Goal: Information Seeking & Learning: Learn about a topic

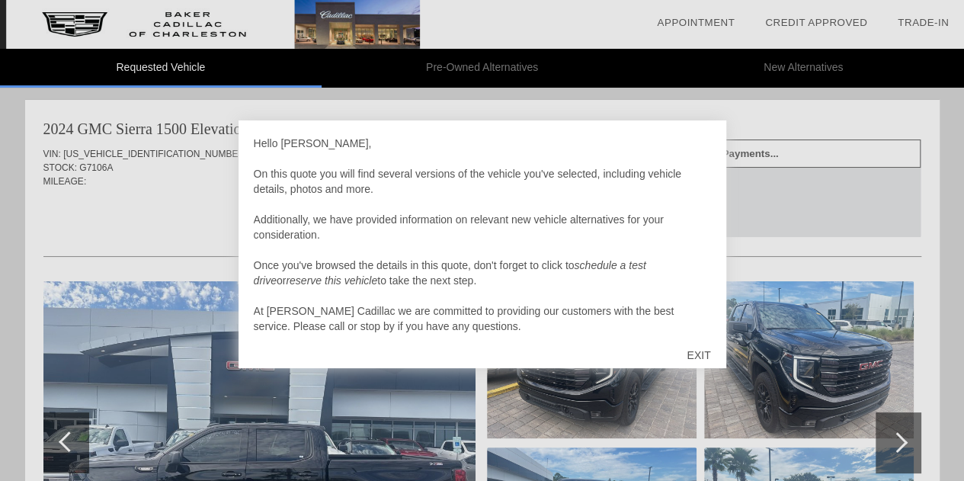
click at [695, 357] on div "EXIT" at bounding box center [698, 355] width 54 height 46
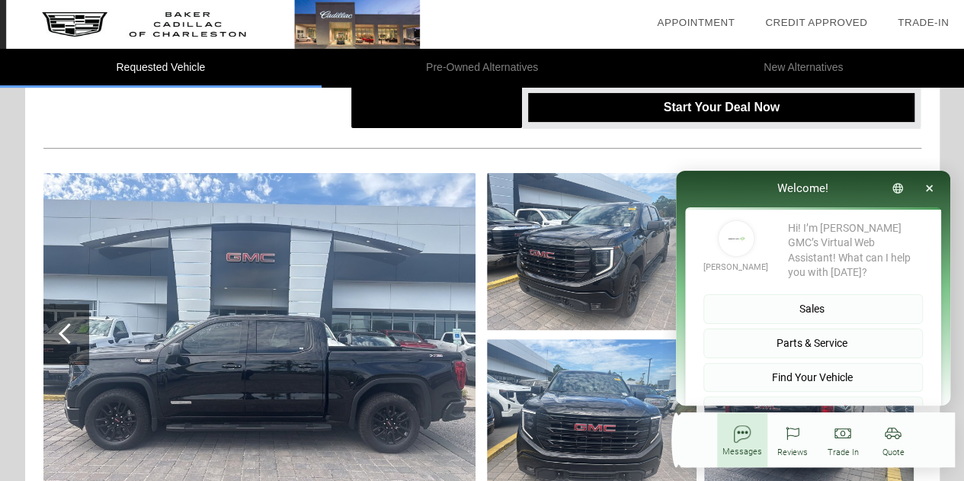
scroll to position [110, 0]
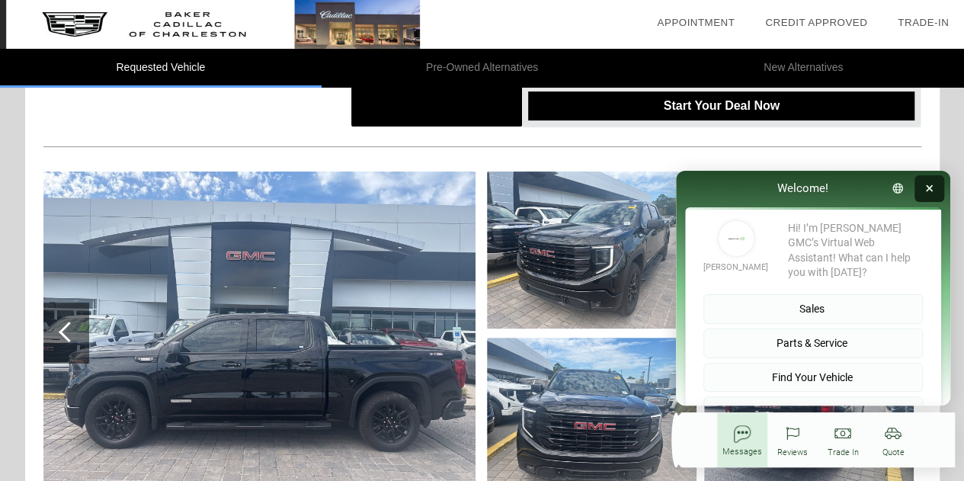
click at [935, 188] on button "button" at bounding box center [930, 188] width 30 height 27
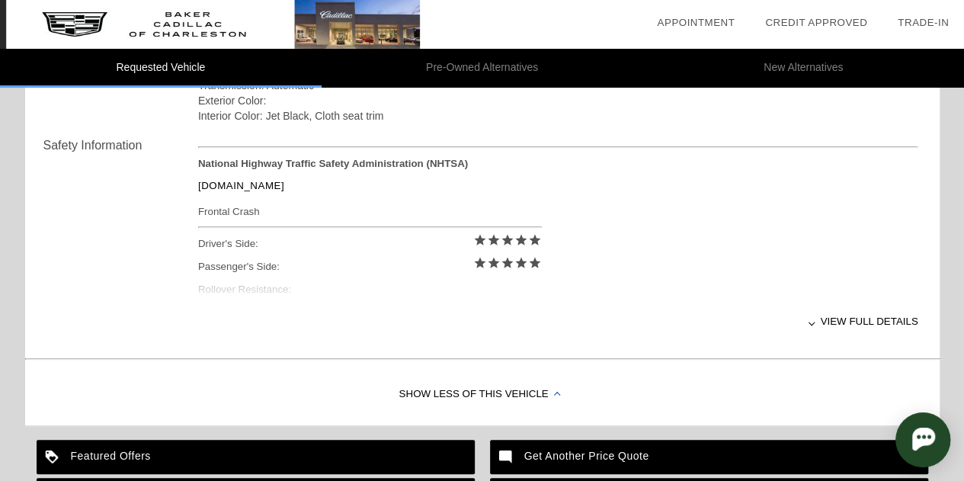
scroll to position [608, 0]
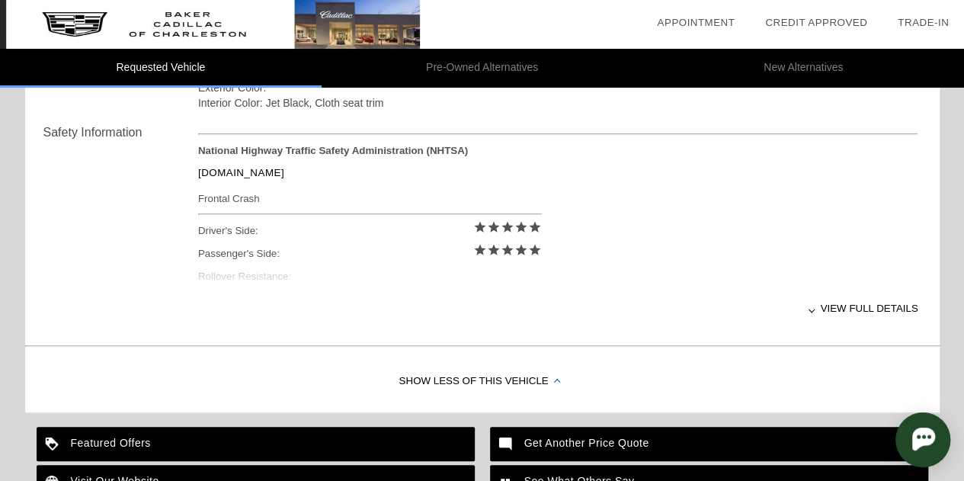
click at [879, 310] on div "View full details" at bounding box center [558, 308] width 720 height 37
drag, startPoint x: 963, startPoint y: 277, endPoint x: 963, endPoint y: 345, distance: 68.6
click at [963, 345] on div "Requested Vehicle Pre-Owned Alternatives New Alternatives date_range Appointmen…" at bounding box center [482, 11] width 964 height 1239
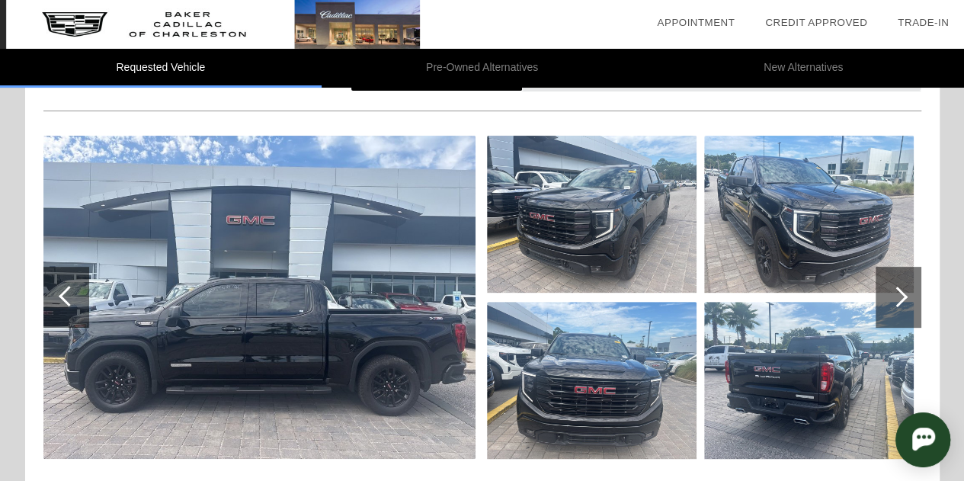
scroll to position [147, 0]
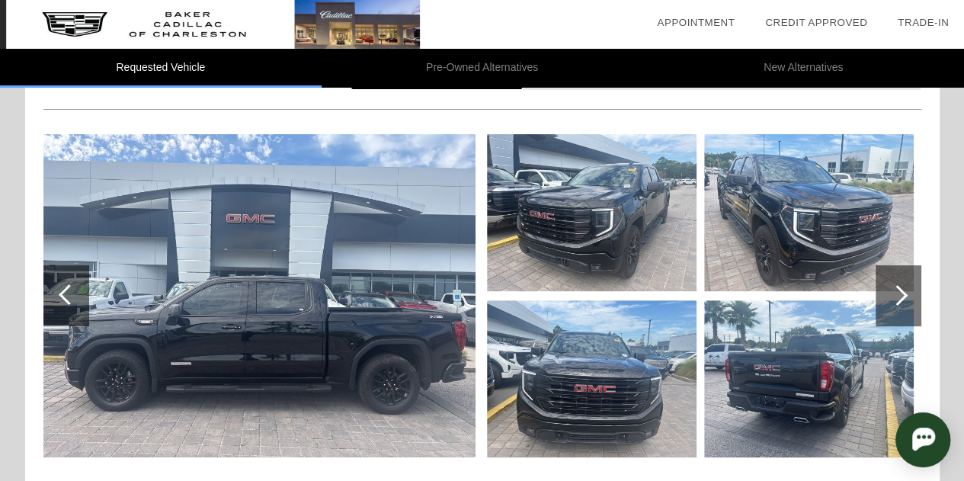
click at [893, 299] on div at bounding box center [897, 295] width 21 height 21
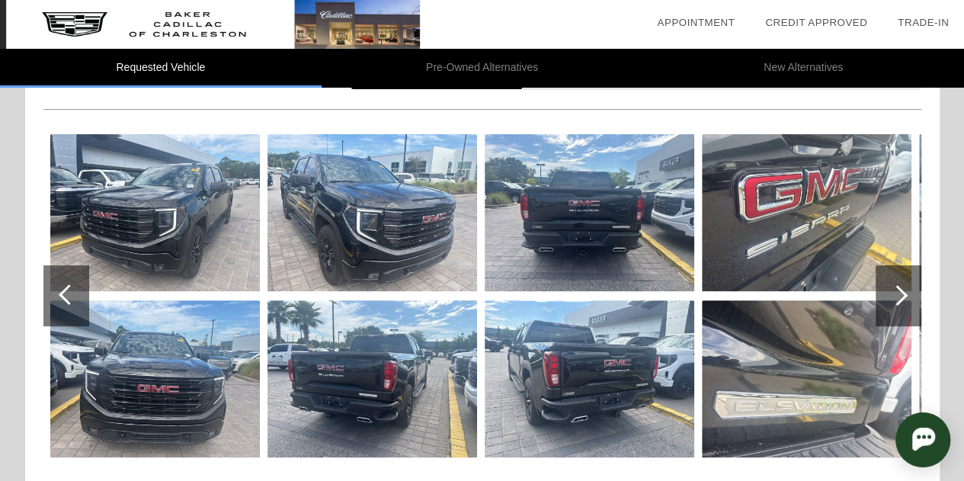
click at [893, 299] on div at bounding box center [897, 295] width 21 height 21
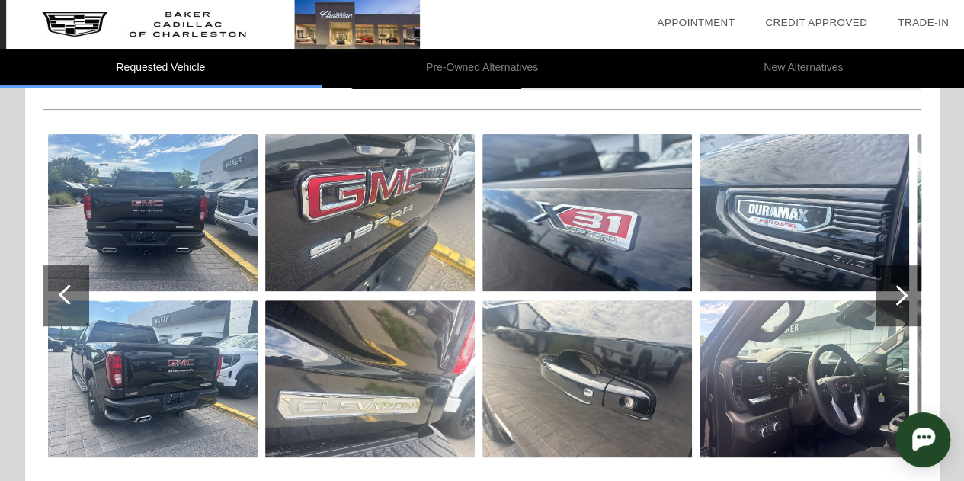
click at [893, 299] on div at bounding box center [897, 295] width 21 height 21
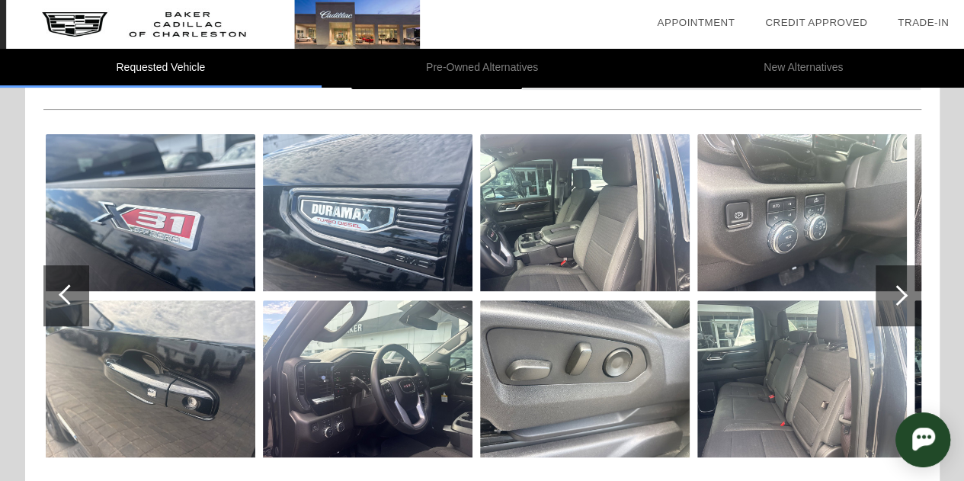
click at [893, 299] on div at bounding box center [897, 295] width 21 height 21
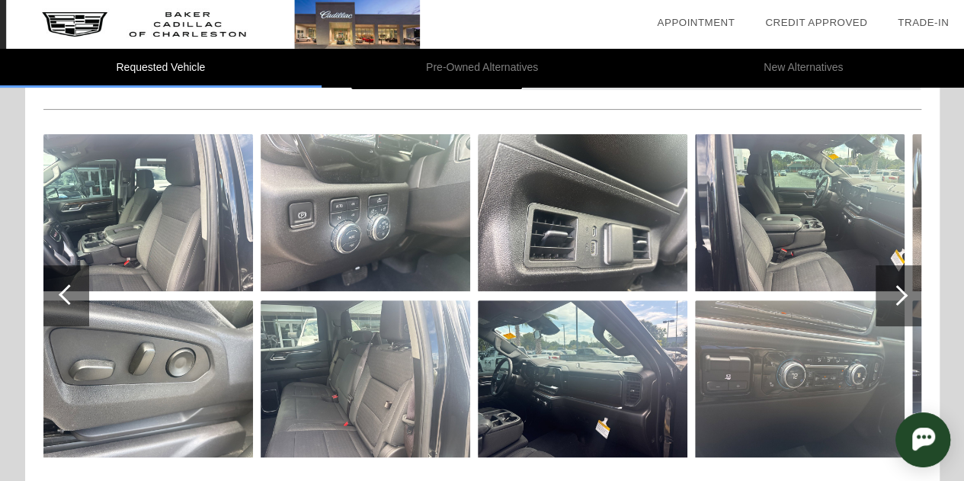
click at [893, 299] on div at bounding box center [897, 295] width 21 height 21
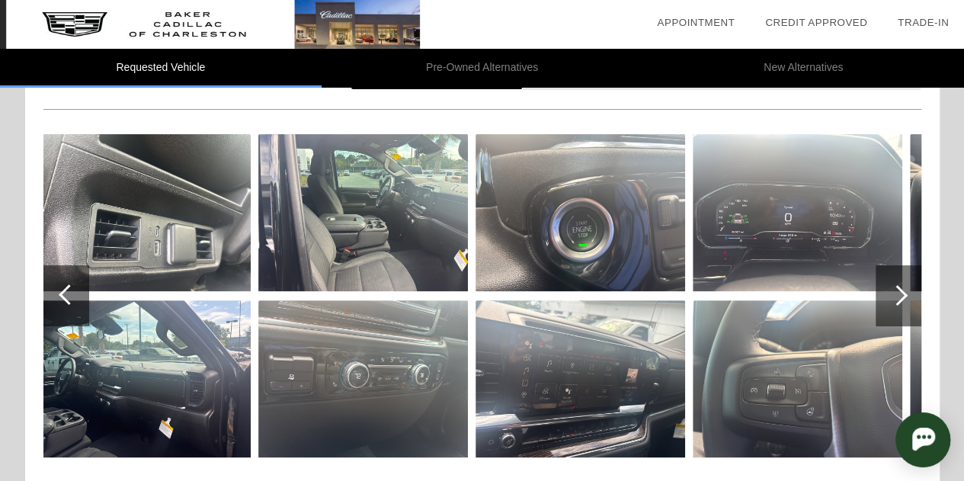
click at [893, 299] on div at bounding box center [897, 295] width 21 height 21
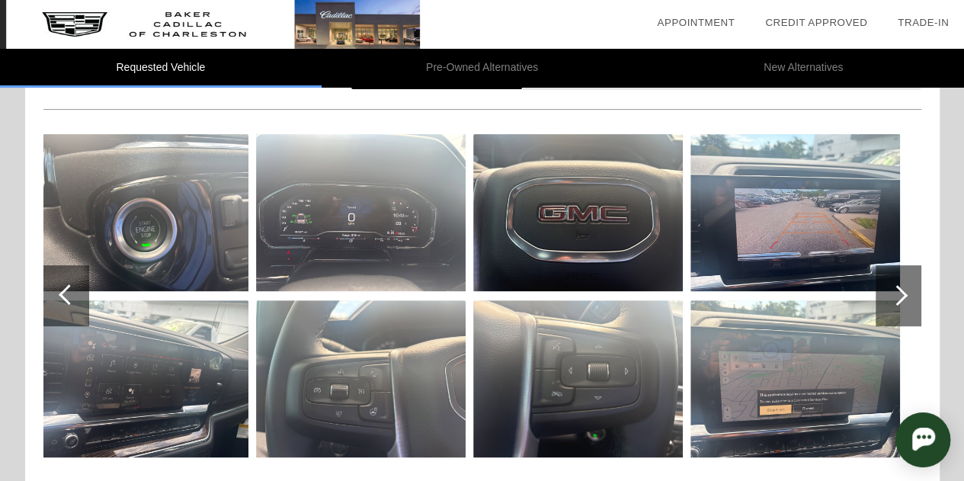
click at [893, 299] on div at bounding box center [897, 295] width 21 height 21
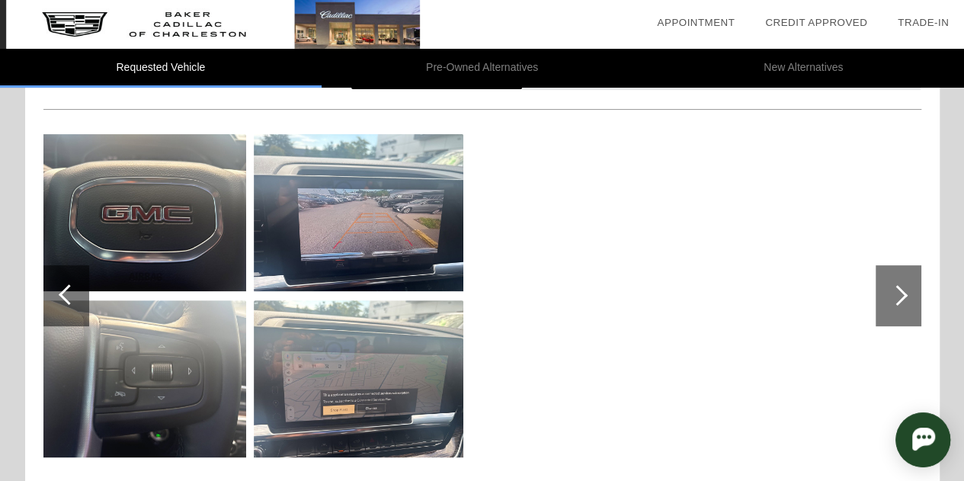
click at [893, 299] on div at bounding box center [897, 295] width 21 height 21
click at [185, 236] on img at bounding box center [142, 212] width 210 height 157
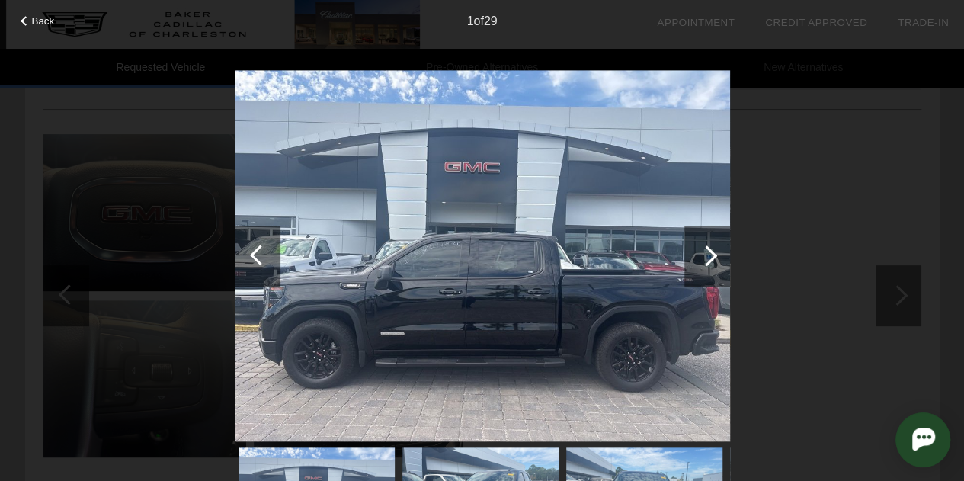
click at [707, 241] on div at bounding box center [707, 256] width 46 height 61
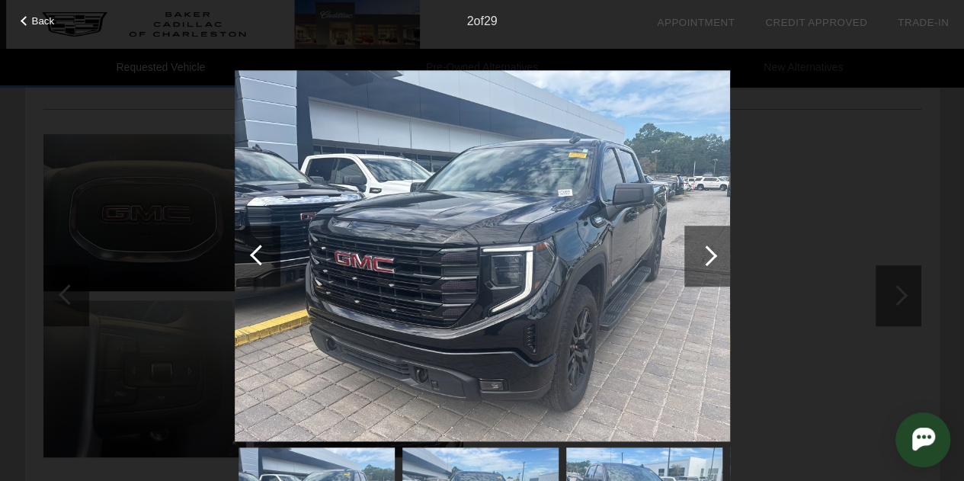
click at [707, 241] on div at bounding box center [707, 256] width 46 height 61
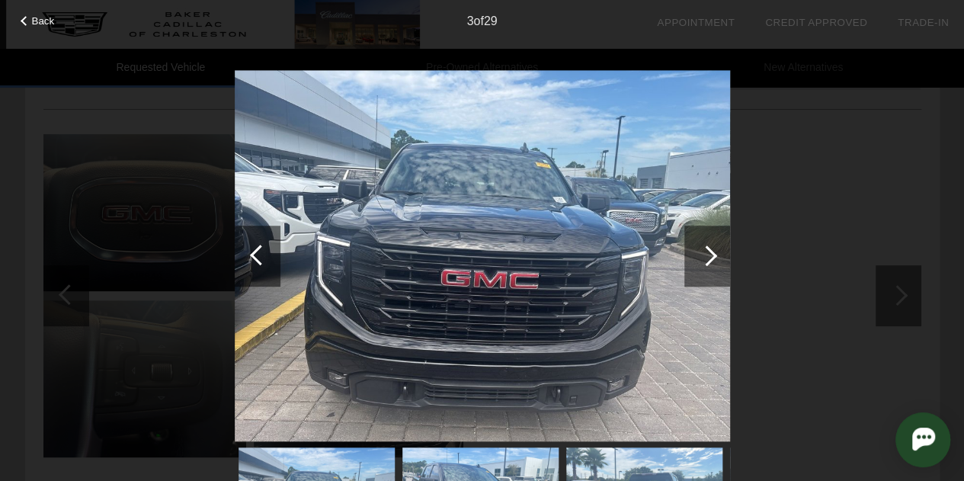
click at [707, 241] on div at bounding box center [707, 256] width 46 height 61
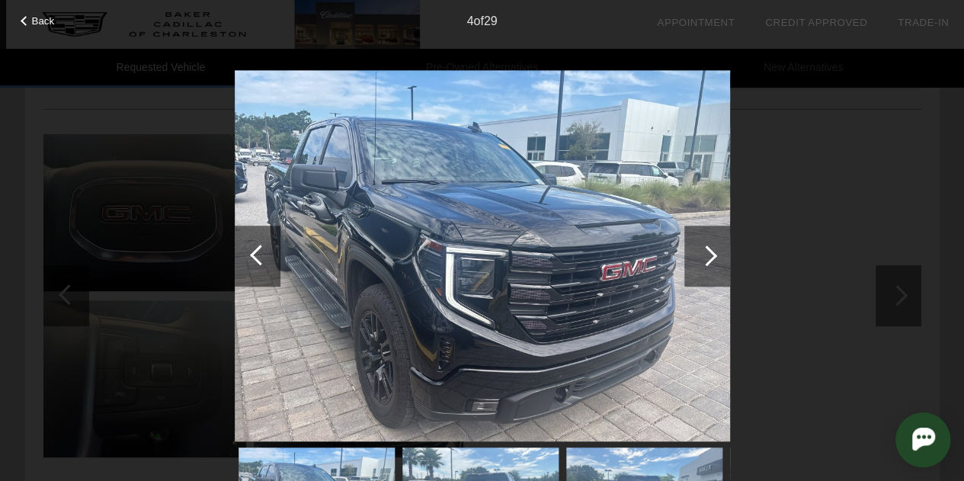
click at [707, 241] on div at bounding box center [707, 256] width 46 height 61
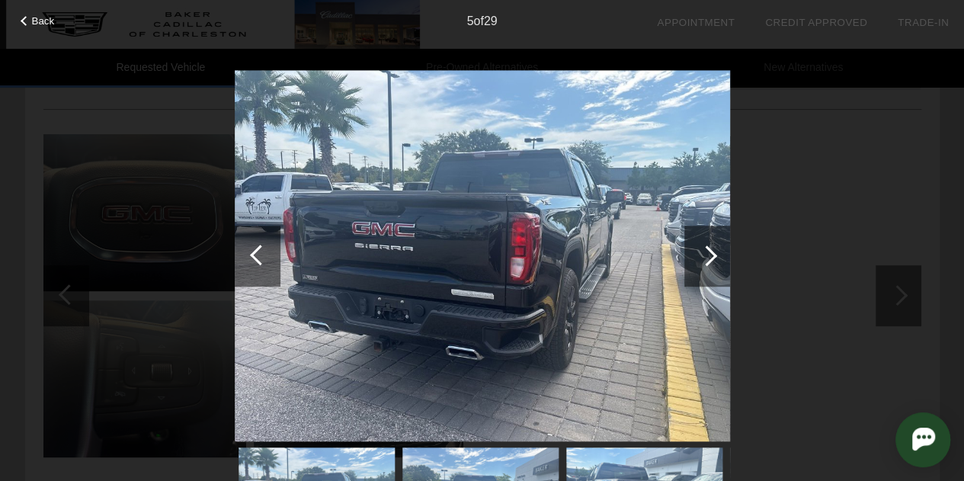
click at [707, 241] on div at bounding box center [707, 256] width 46 height 61
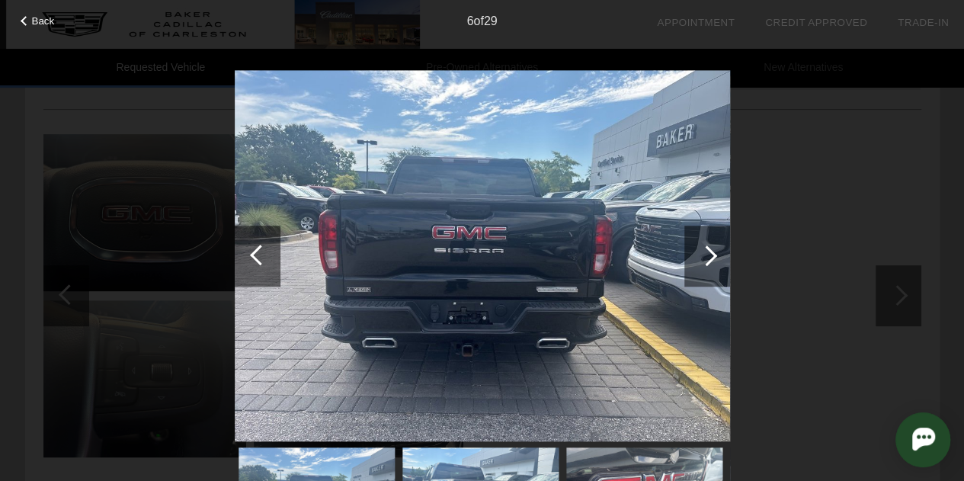
click at [707, 241] on div at bounding box center [707, 256] width 46 height 61
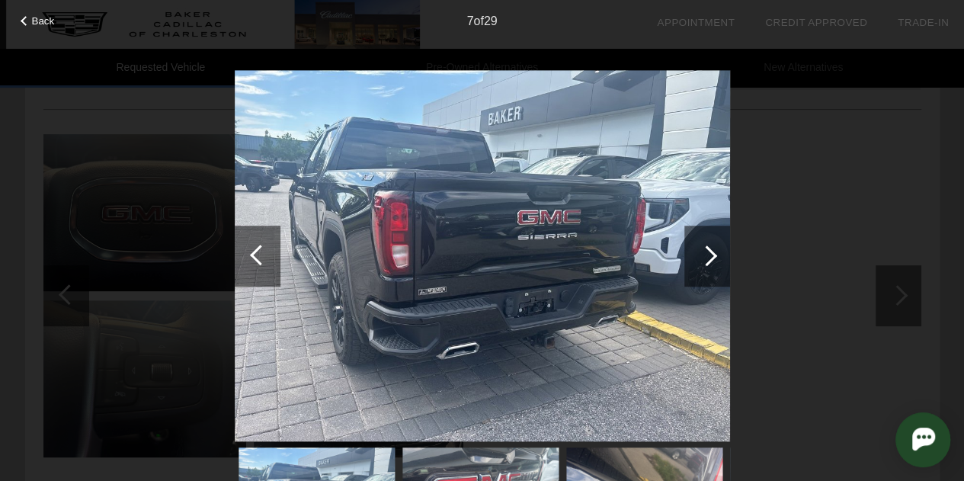
click at [707, 241] on div at bounding box center [707, 256] width 46 height 61
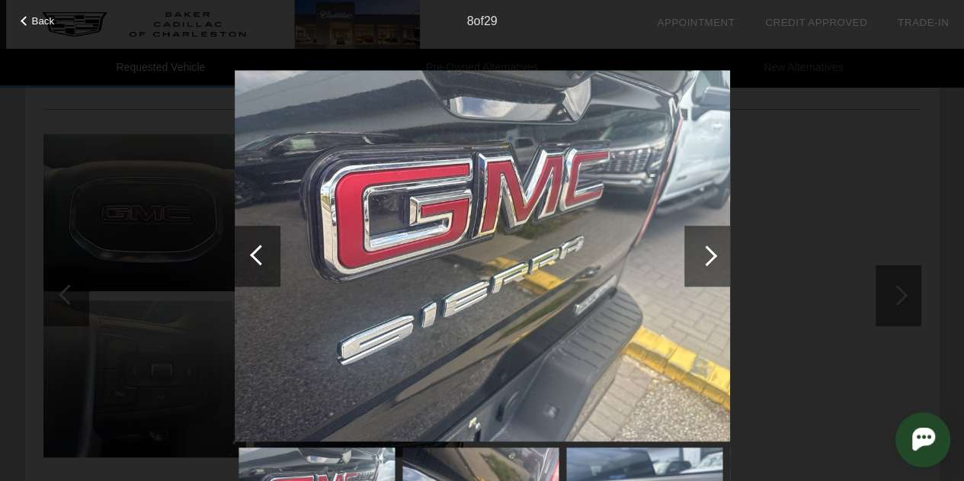
click at [707, 241] on div at bounding box center [707, 256] width 46 height 61
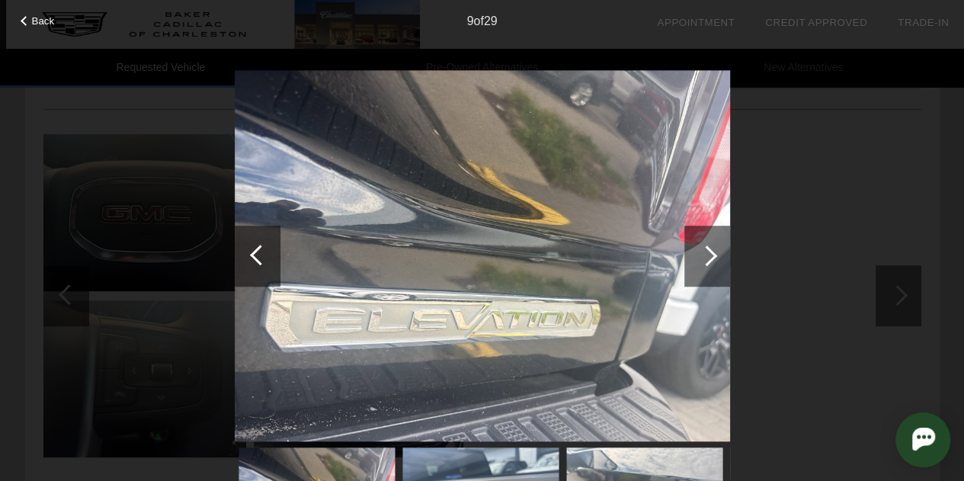
click at [707, 241] on div at bounding box center [707, 256] width 46 height 61
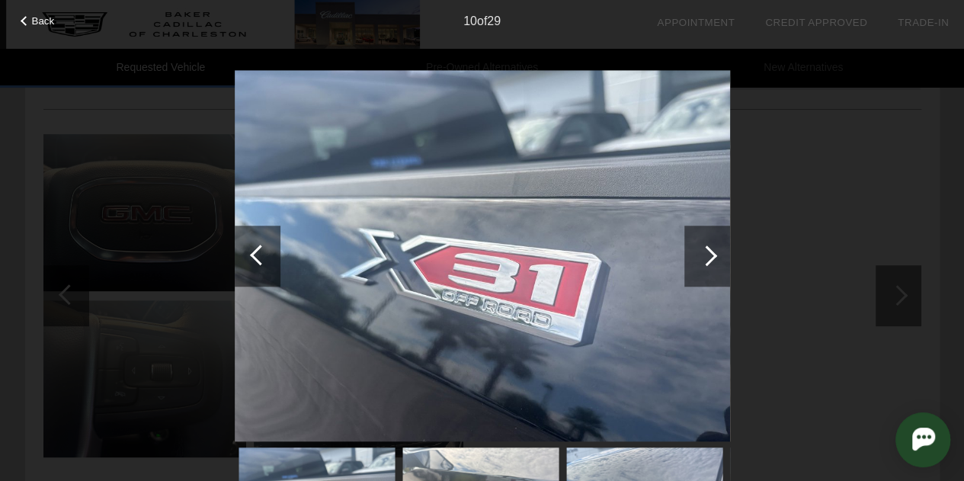
click at [707, 241] on div at bounding box center [707, 256] width 46 height 61
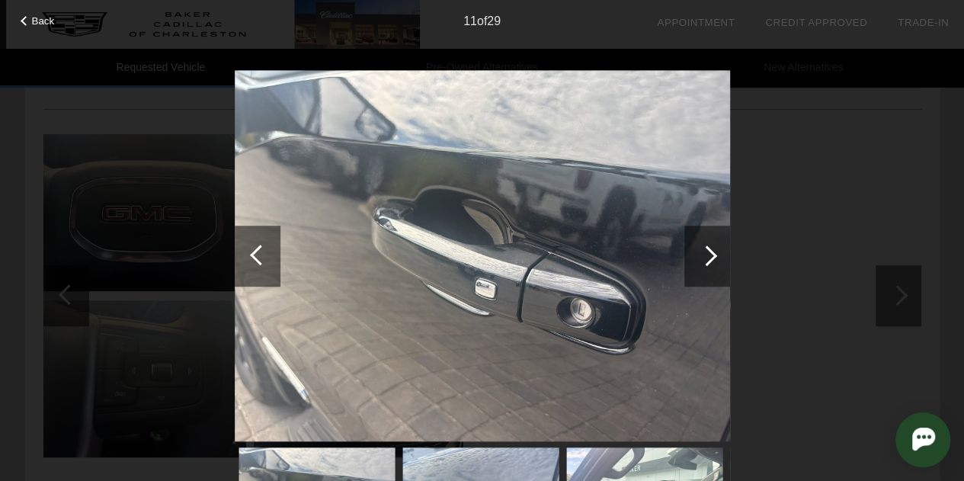
click at [707, 241] on div at bounding box center [707, 256] width 46 height 61
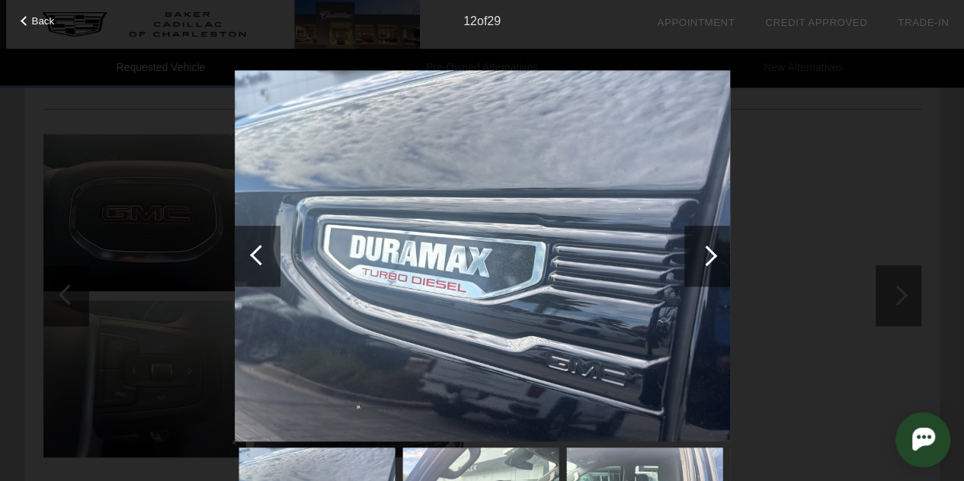
click at [707, 241] on div at bounding box center [707, 256] width 46 height 61
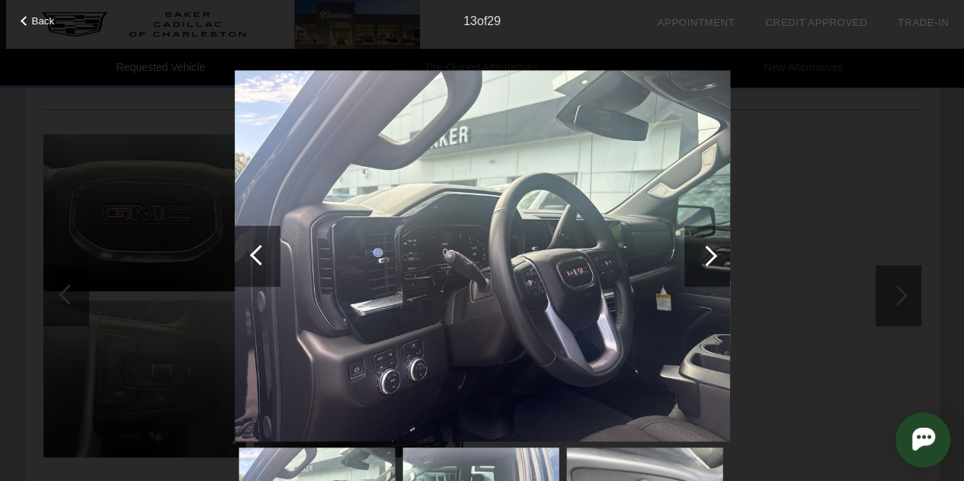
click at [707, 241] on div at bounding box center [707, 256] width 46 height 61
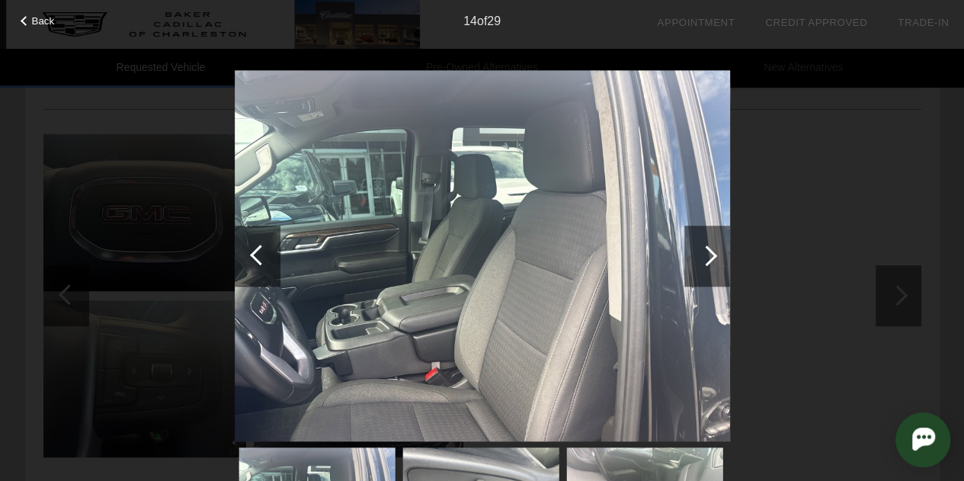
click at [706, 255] on div at bounding box center [707, 255] width 21 height 21
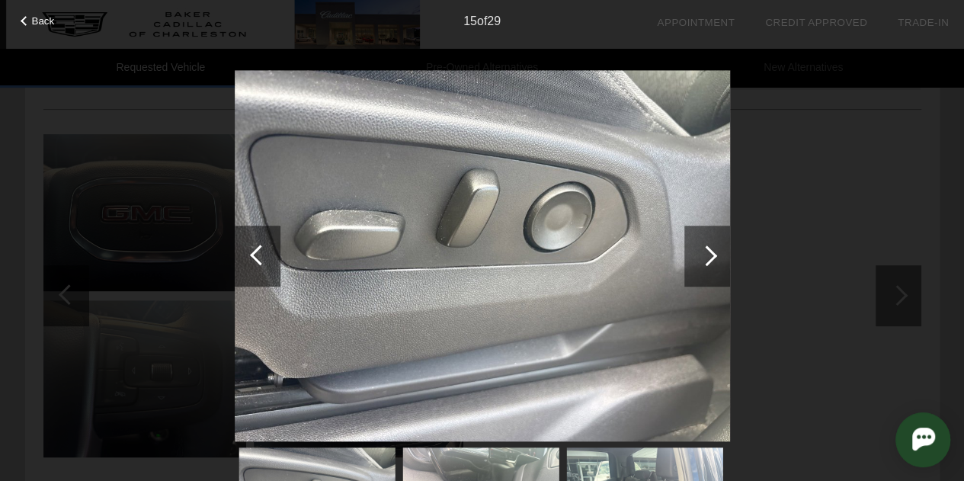
click at [706, 255] on div at bounding box center [707, 255] width 21 height 21
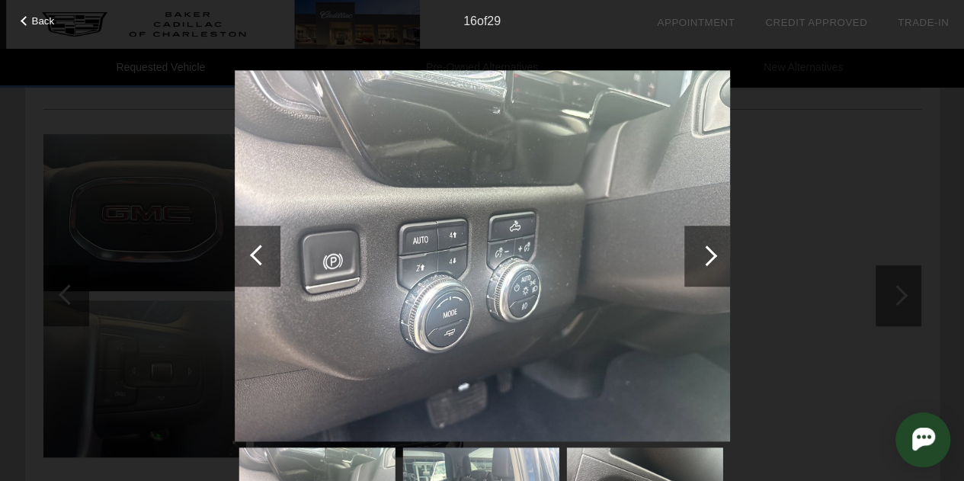
click at [706, 255] on div at bounding box center [707, 255] width 21 height 21
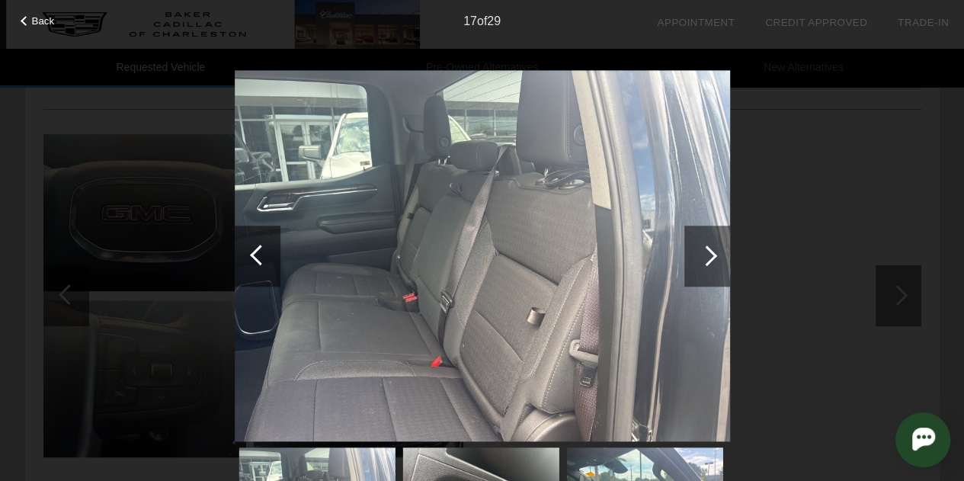
click at [706, 255] on div at bounding box center [707, 255] width 21 height 21
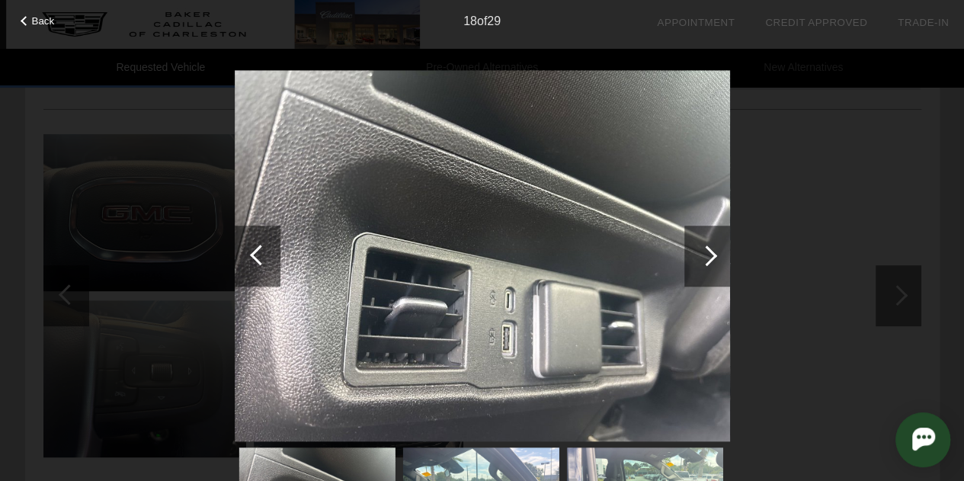
click at [706, 255] on div at bounding box center [707, 255] width 21 height 21
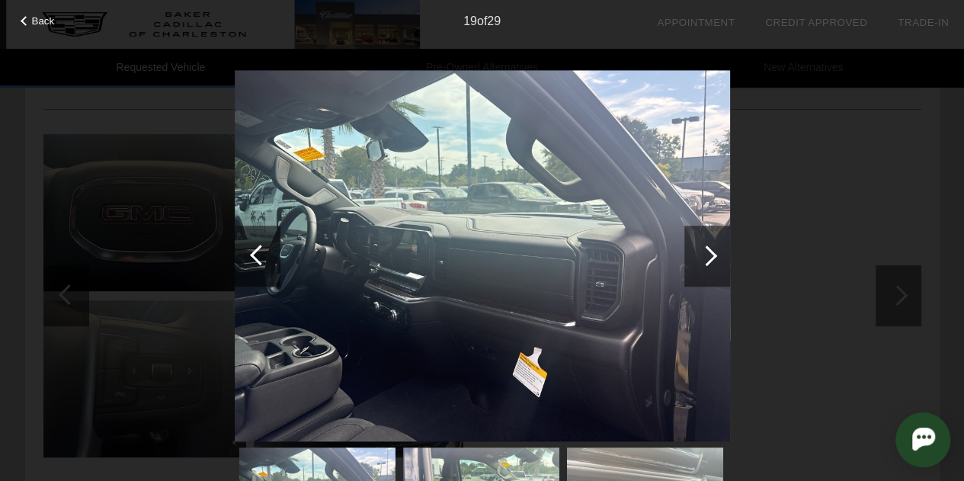
click at [706, 255] on div at bounding box center [707, 255] width 21 height 21
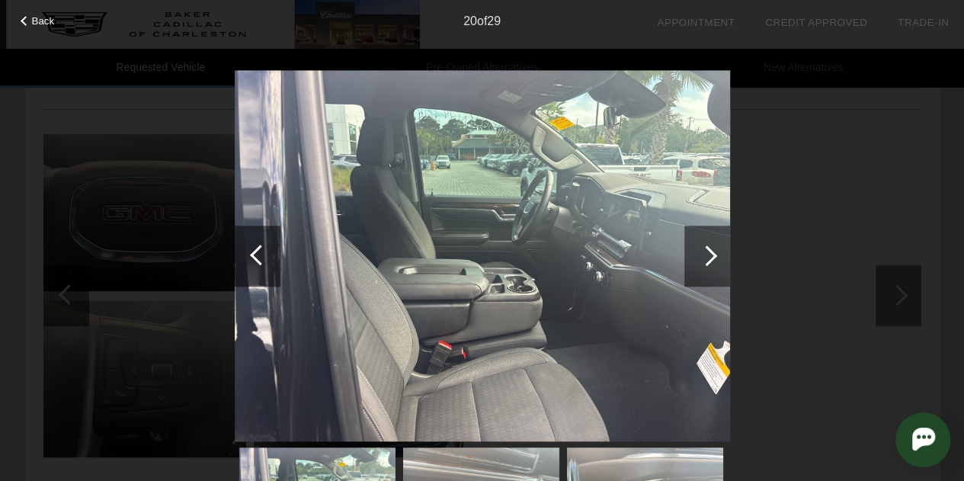
click at [706, 255] on div at bounding box center [707, 255] width 21 height 21
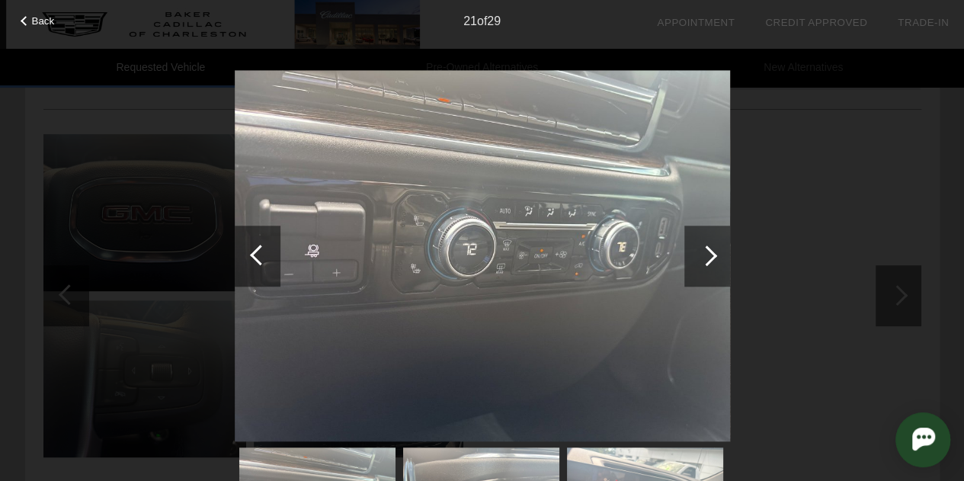
click at [706, 255] on div at bounding box center [707, 255] width 21 height 21
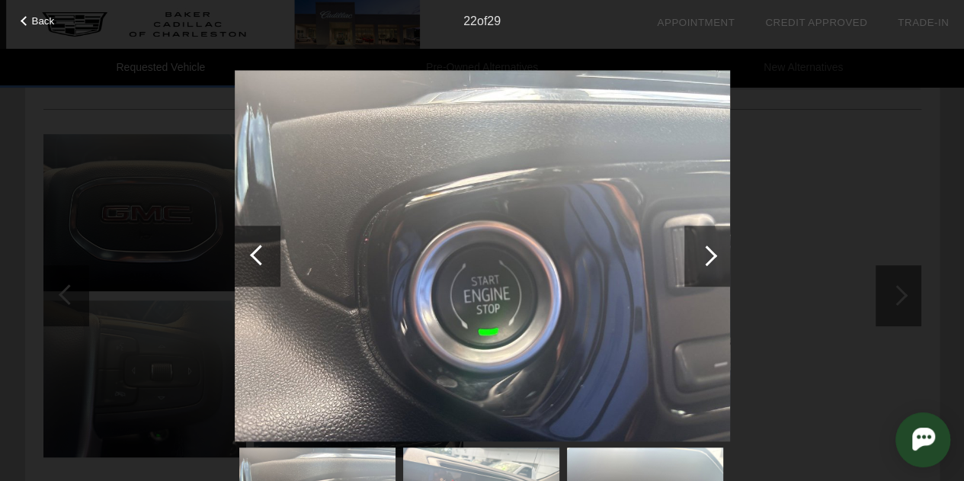
click at [706, 255] on div at bounding box center [707, 255] width 21 height 21
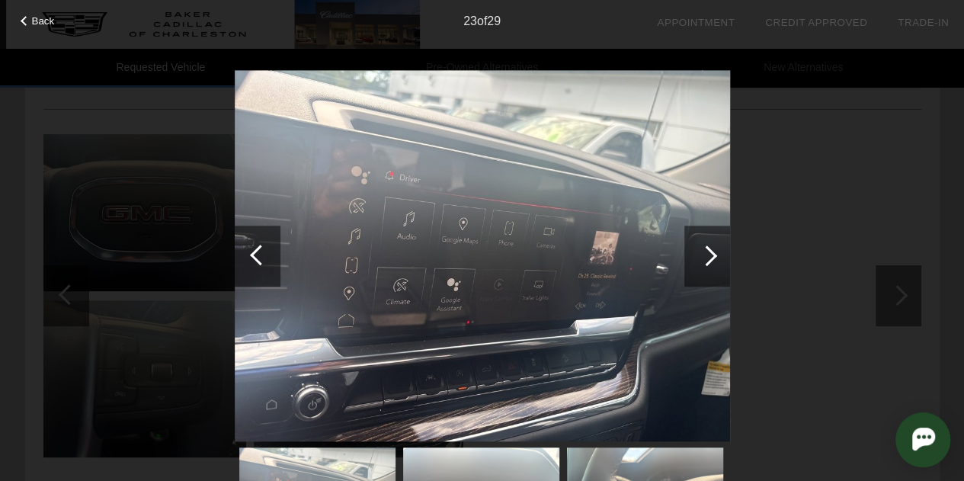
click at [706, 255] on div at bounding box center [707, 255] width 21 height 21
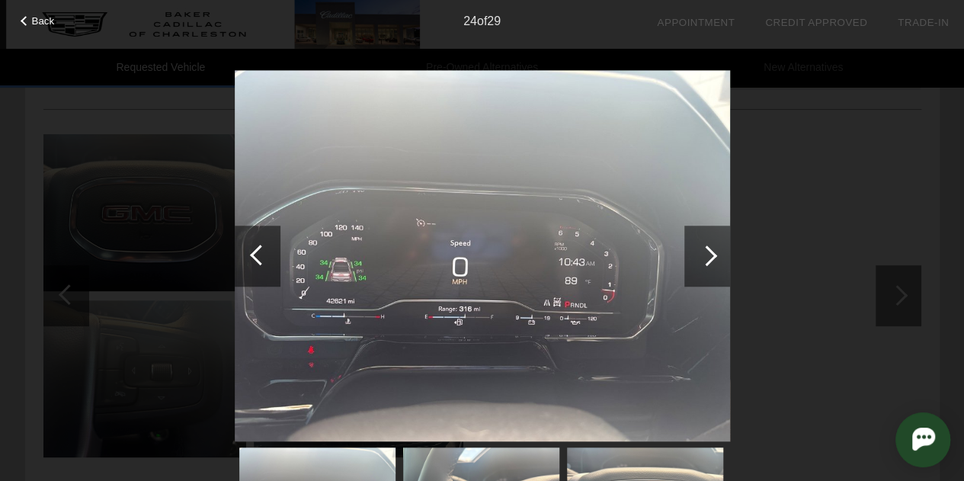
click at [706, 255] on div at bounding box center [707, 255] width 21 height 21
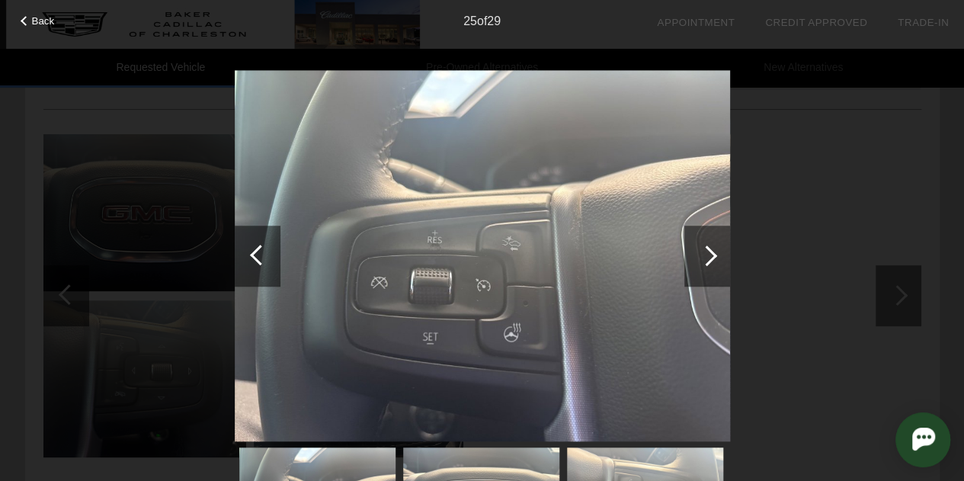
click at [706, 255] on div at bounding box center [707, 255] width 21 height 21
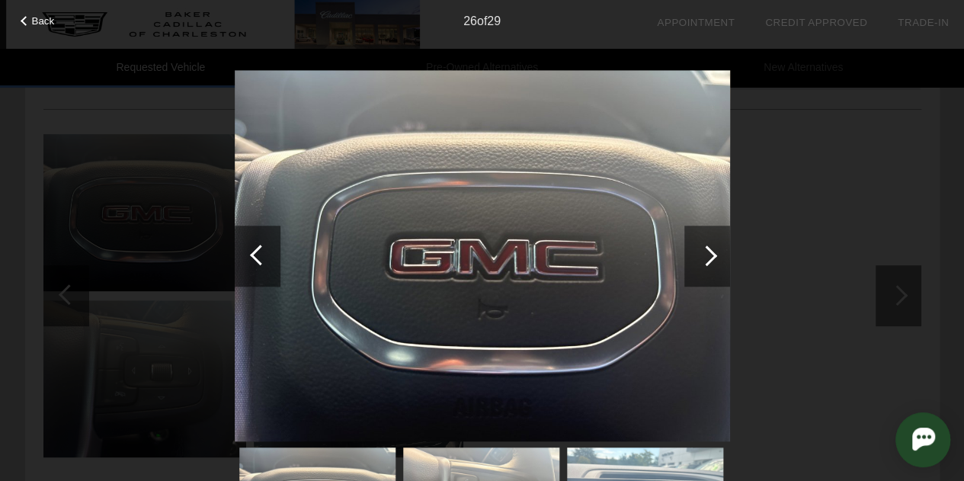
click at [706, 255] on div at bounding box center [707, 255] width 21 height 21
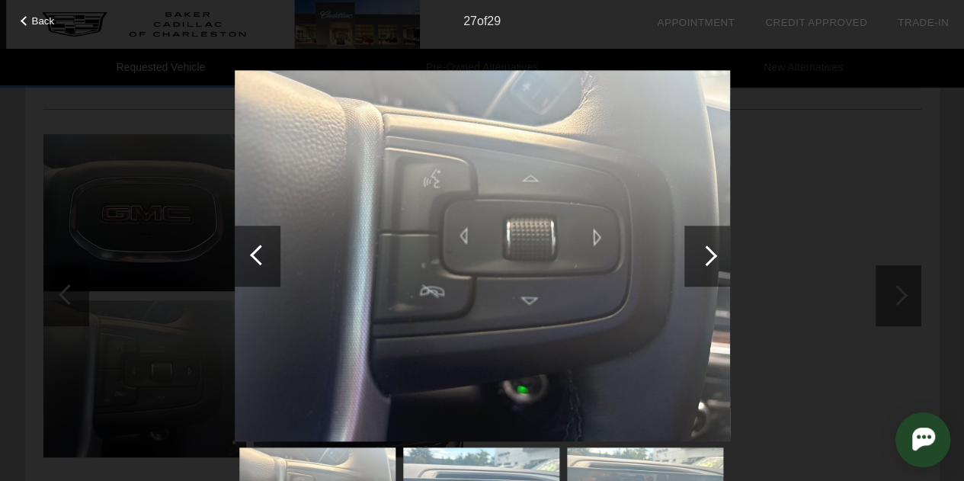
click at [706, 255] on div at bounding box center [707, 255] width 21 height 21
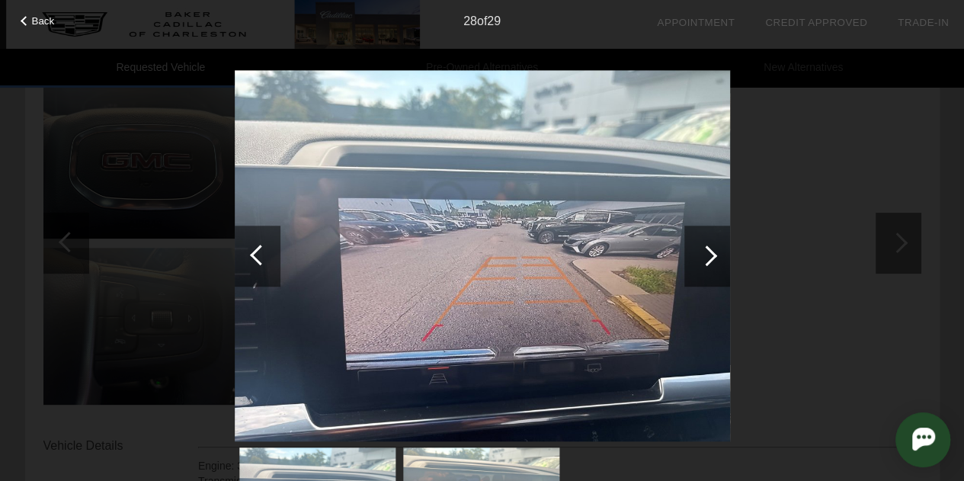
scroll to position [194, 0]
click at [710, 245] on div at bounding box center [707, 256] width 46 height 61
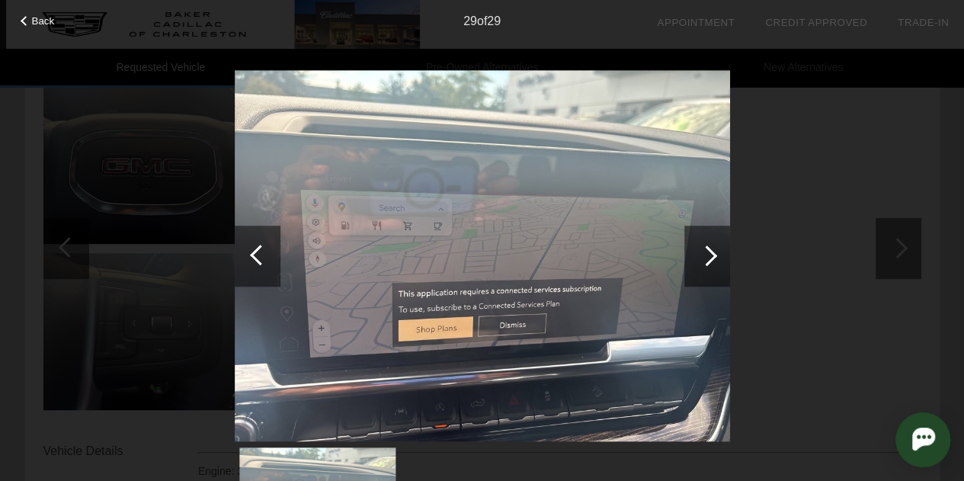
click at [710, 245] on div at bounding box center [707, 256] width 46 height 61
